Goal: Information Seeking & Learning: Learn about a topic

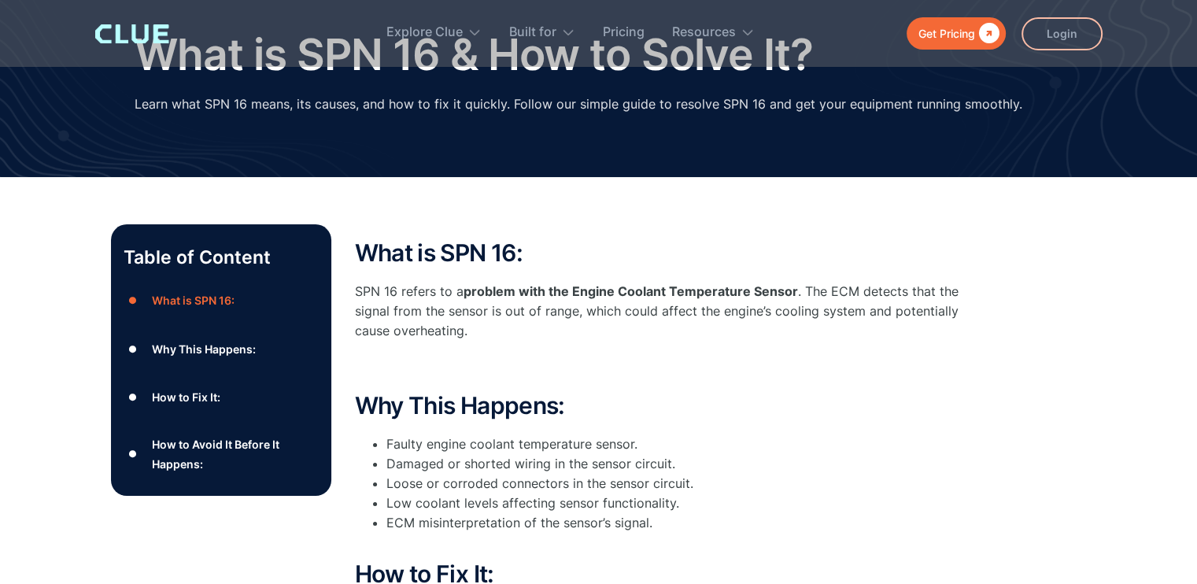
scroll to position [157, 0]
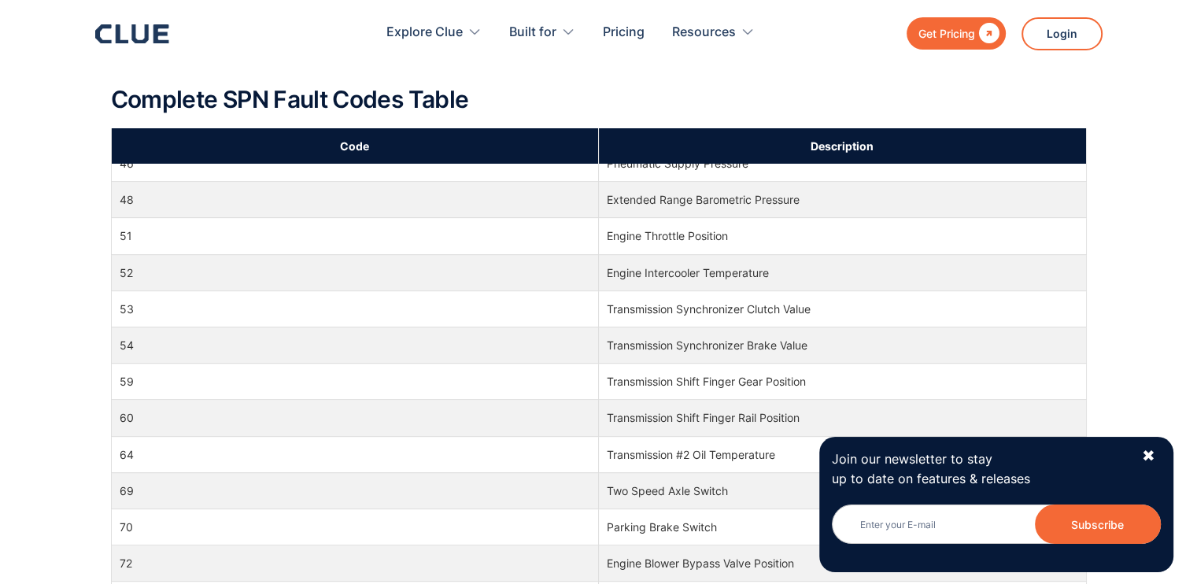
scroll to position [1102, 0]
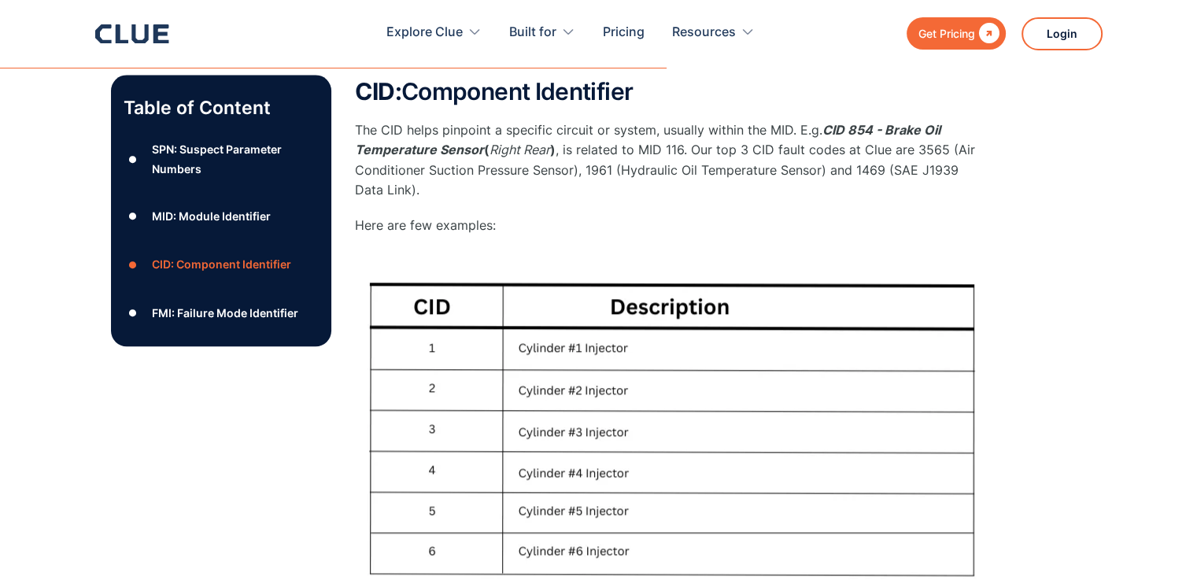
scroll to position [1811, 0]
